Goal: Transaction & Acquisition: Purchase product/service

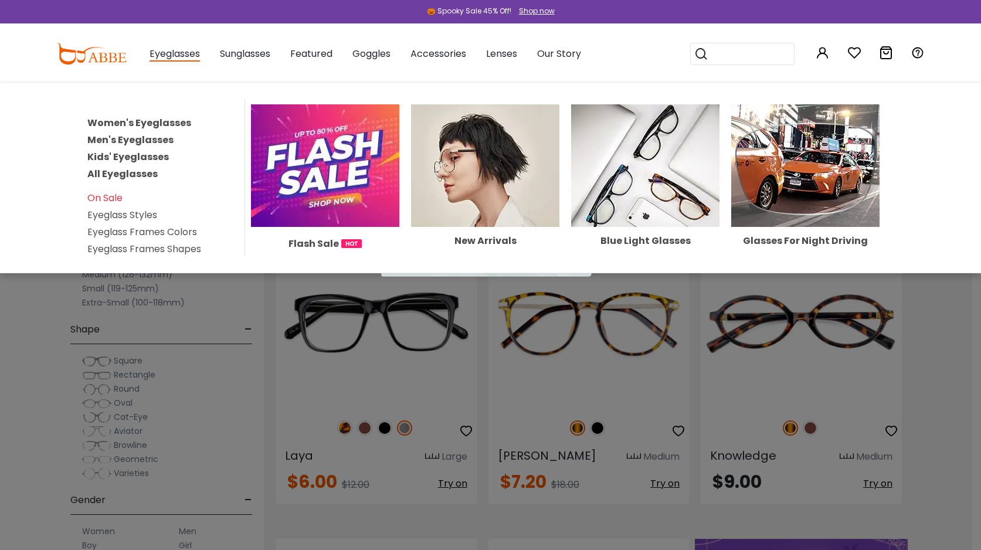
click at [107, 141] on link "Men's Eyeglasses" at bounding box center [130, 139] width 86 height 13
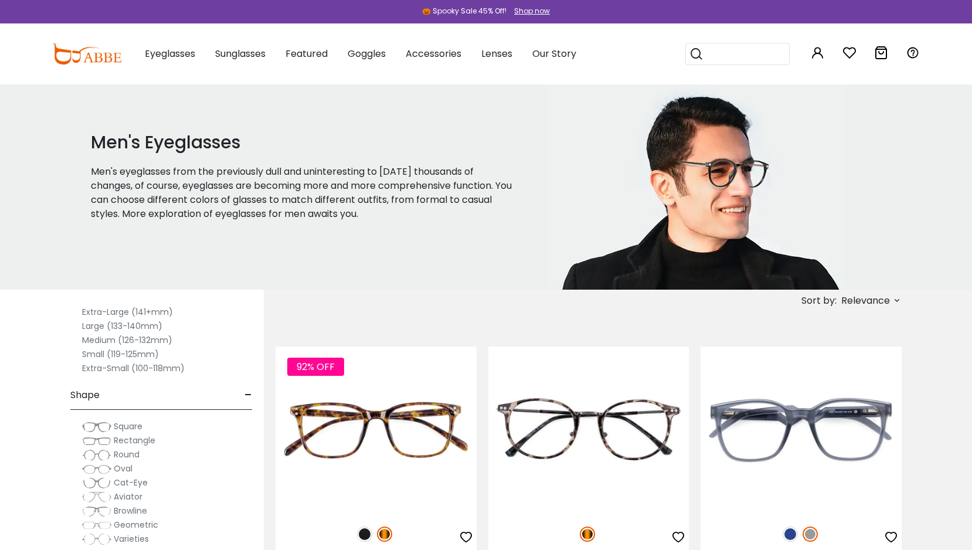
scroll to position [40, 0]
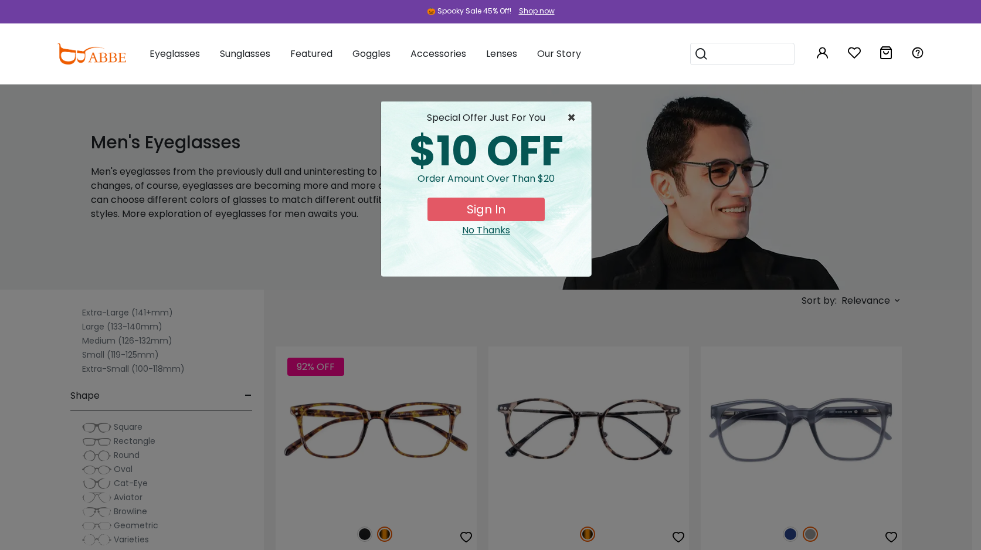
click at [573, 118] on span "×" at bounding box center [574, 118] width 15 height 14
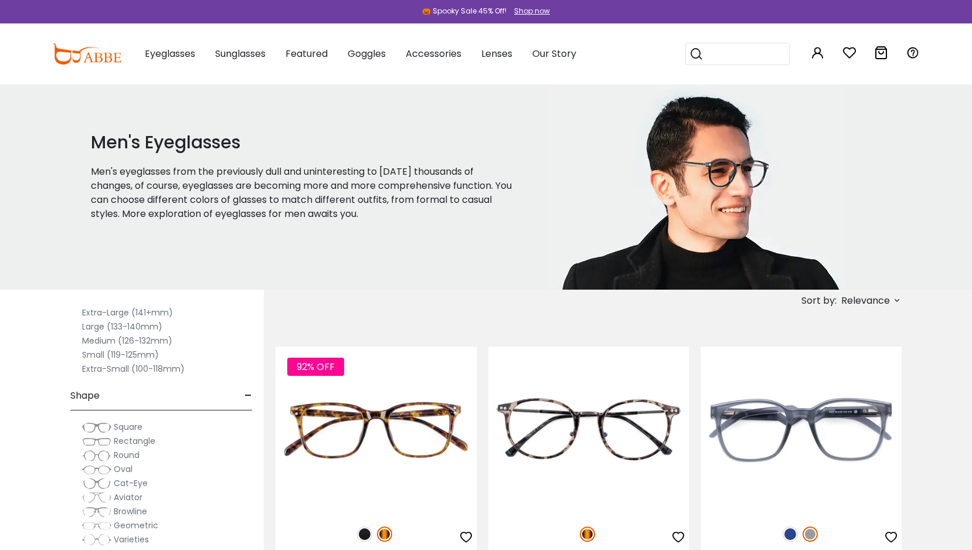
click at [140, 326] on label "Large (133-140mm)" at bounding box center [122, 326] width 80 height 14
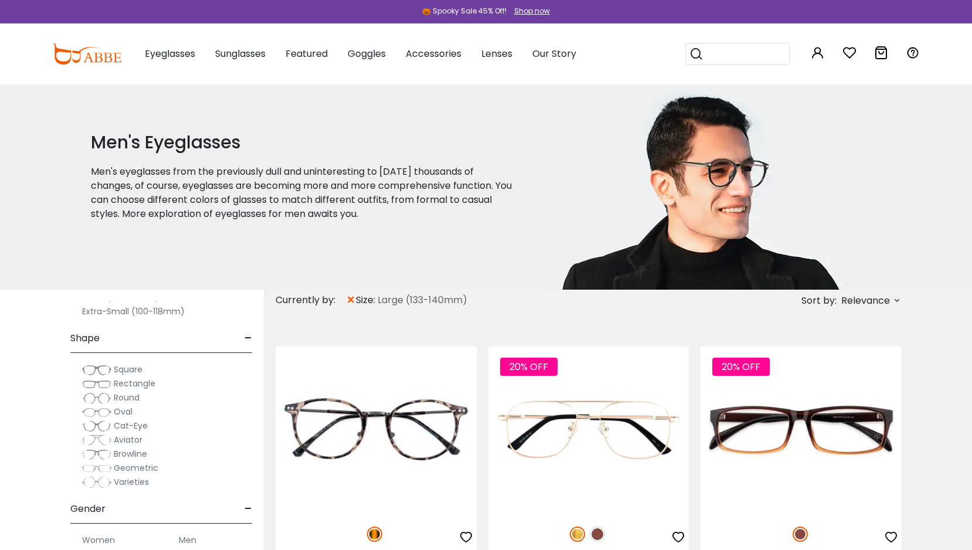
scroll to position [122, 0]
click at [131, 383] on span "Rectangle" at bounding box center [135, 382] width 42 height 12
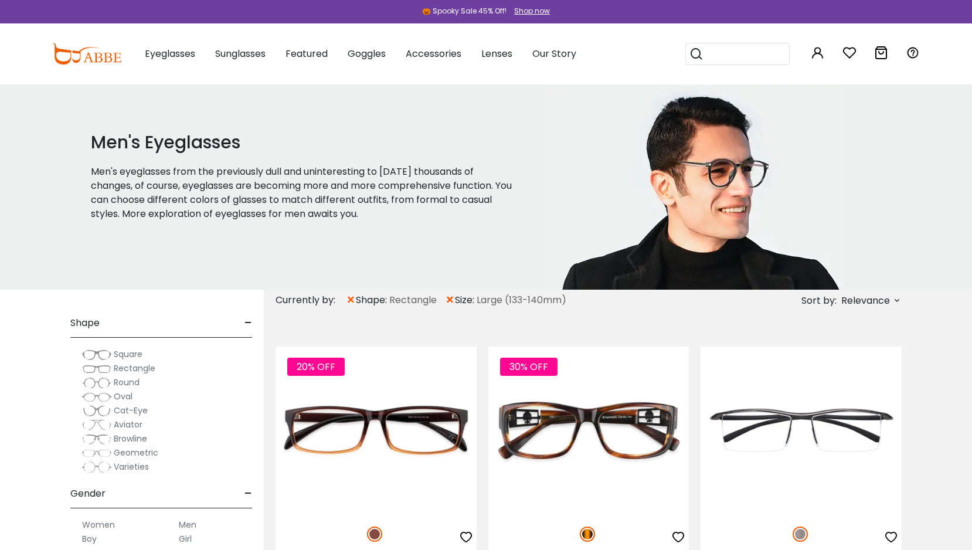
click at [132, 353] on span "Square" at bounding box center [128, 354] width 29 height 12
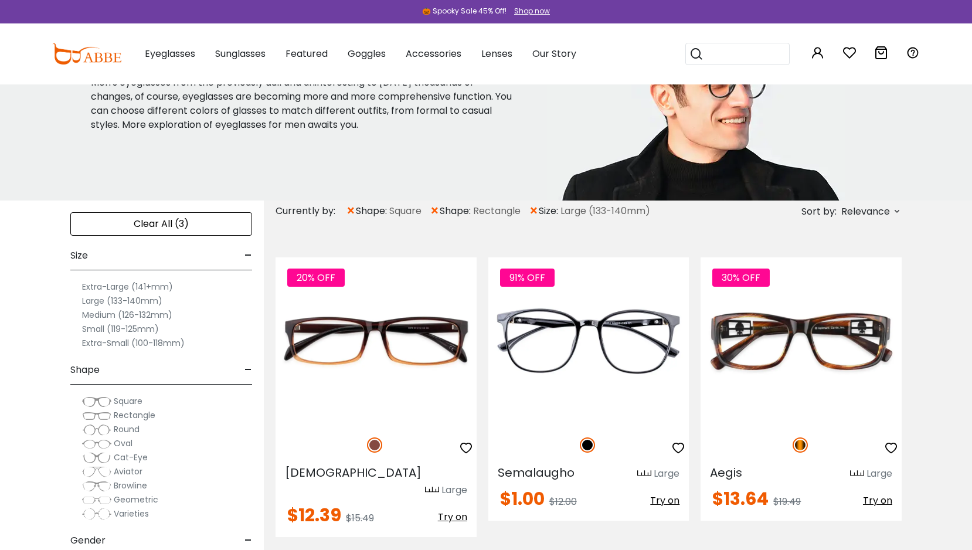
click at [130, 429] on span "Round" at bounding box center [127, 429] width 26 height 12
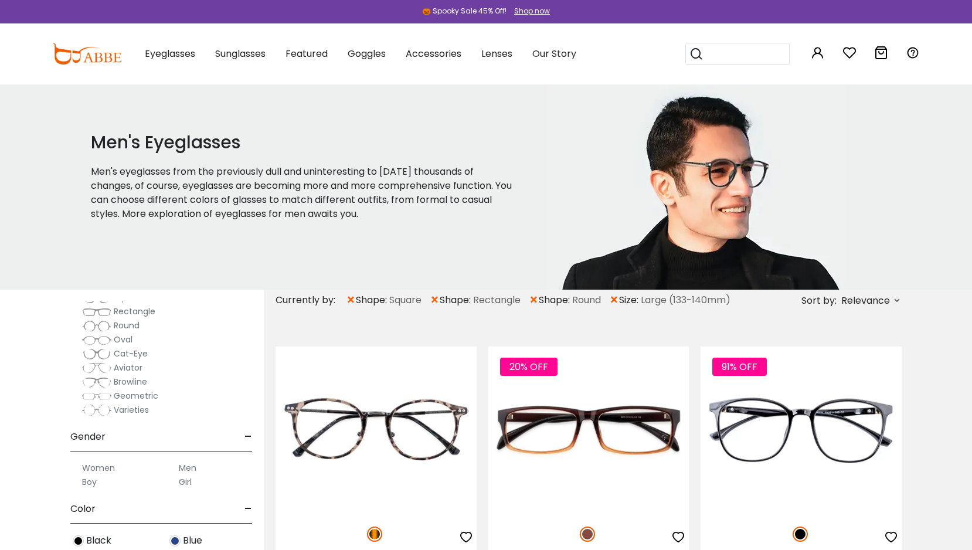
scroll to position [197, 0]
click at [123, 393] on span "Geometric" at bounding box center [136, 392] width 45 height 12
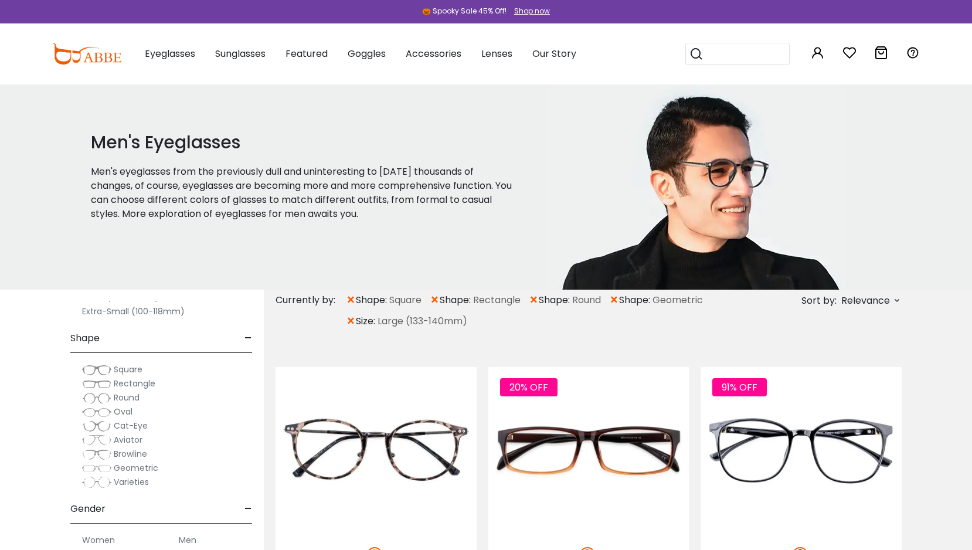
click at [112, 484] on label "Varieties" at bounding box center [115, 482] width 67 height 14
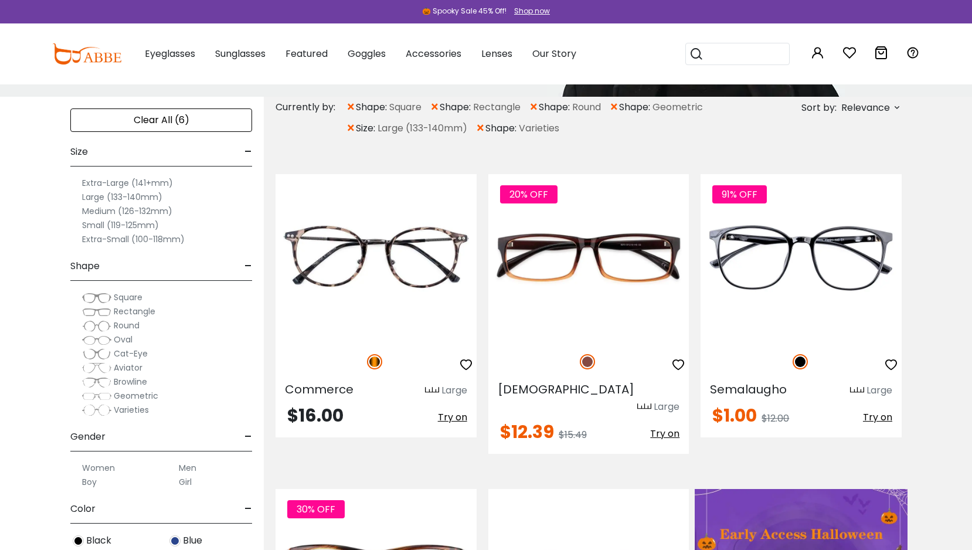
click at [188, 465] on label "Men" at bounding box center [188, 468] width 18 height 14
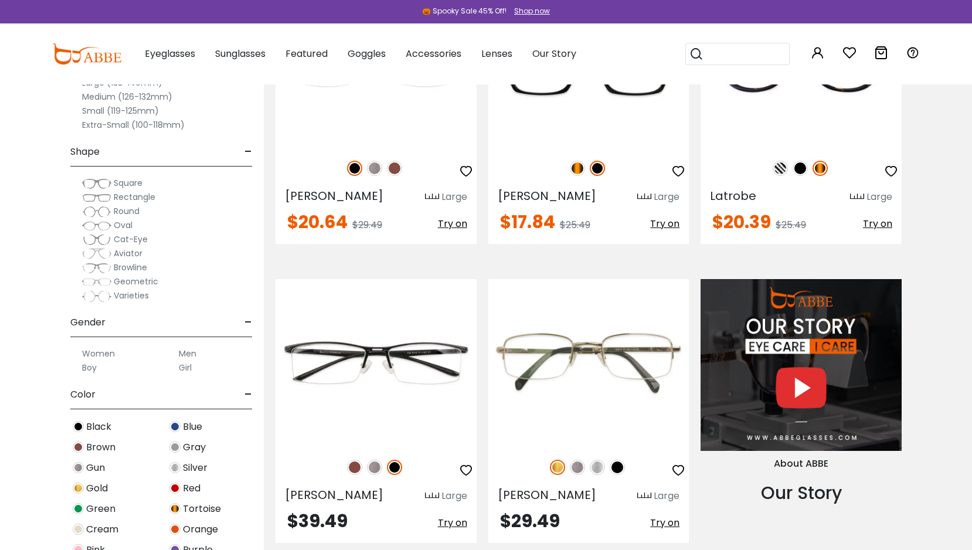
scroll to position [1008, 0]
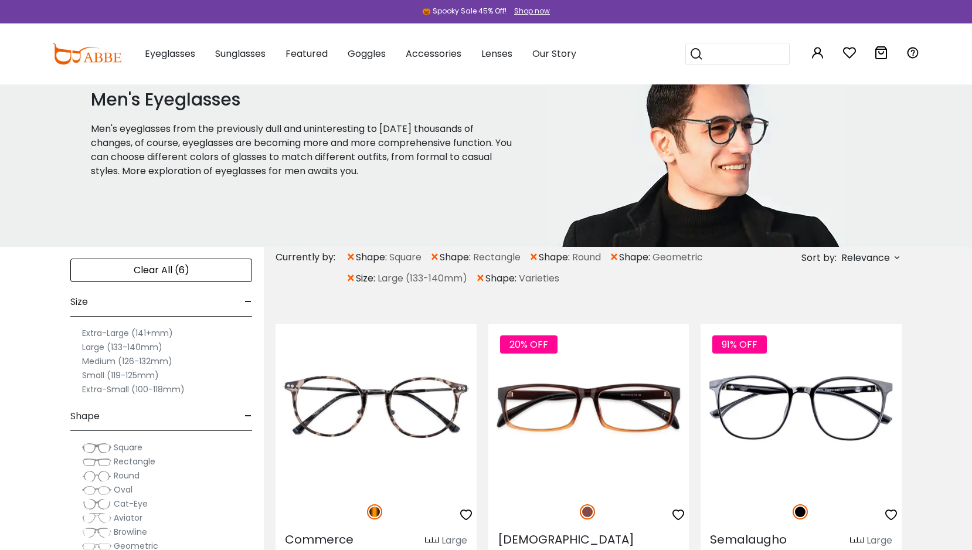
scroll to position [46, 0]
